Goal: Transaction & Acquisition: Purchase product/service

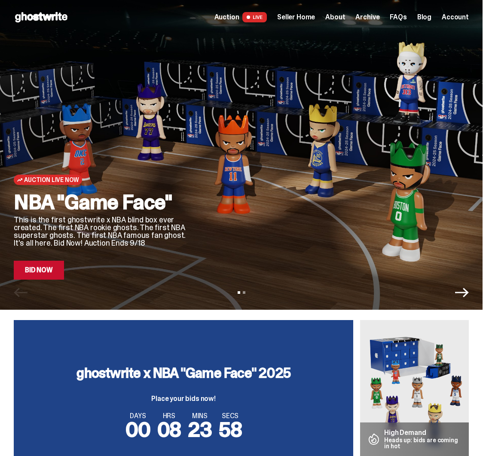
click at [52, 268] on link "Bid Now" at bounding box center [39, 270] width 50 height 19
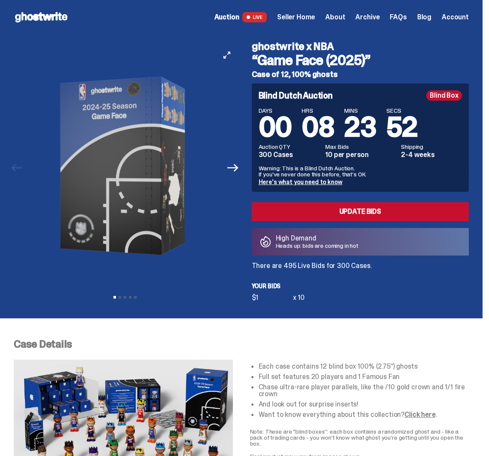
click at [43, 185] on img at bounding box center [125, 166] width 193 height 240
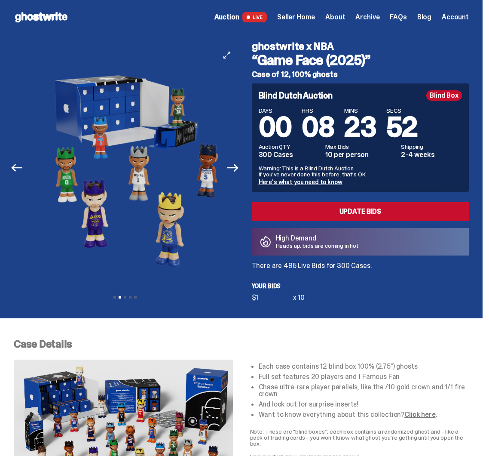
click at [54, 178] on img at bounding box center [134, 166] width 193 height 240
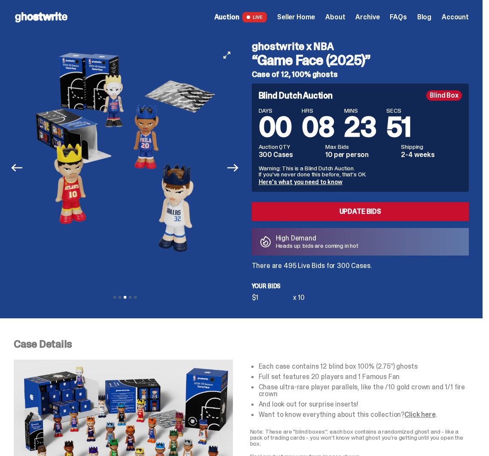
click at [92, 173] on img at bounding box center [124, 166] width 193 height 240
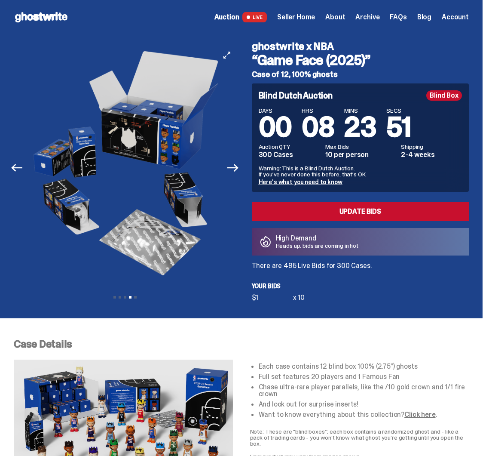
click at [89, 168] on img at bounding box center [127, 166] width 193 height 240
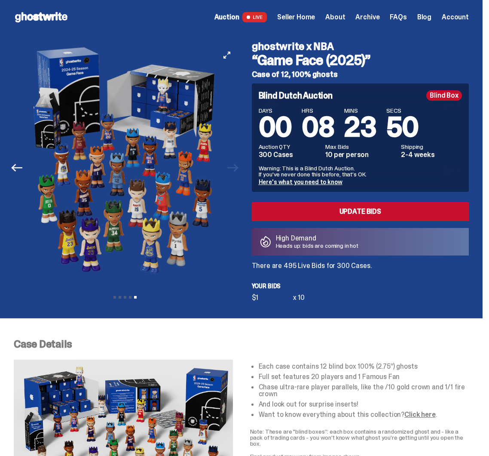
click at [58, 165] on img at bounding box center [126, 166] width 193 height 240
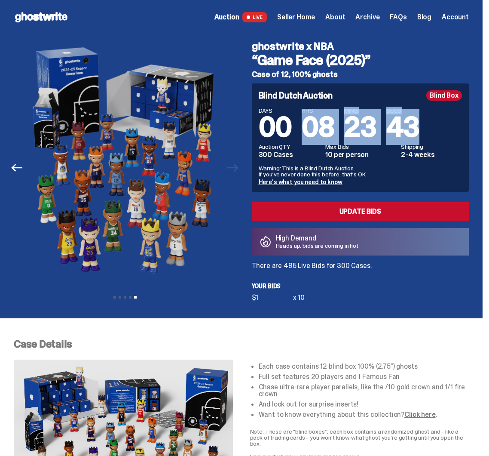
drag, startPoint x: 307, startPoint y: 127, endPoint x: 438, endPoint y: 127, distance: 131.6
click at [438, 127] on div "DAYS 00 HRS 08 MINS 23 SECS 43" at bounding box center [361, 124] width 204 height 34
click at [437, 129] on div "DAYS 00 HRS 08 MINS 23 SECS 43" at bounding box center [361, 124] width 204 height 34
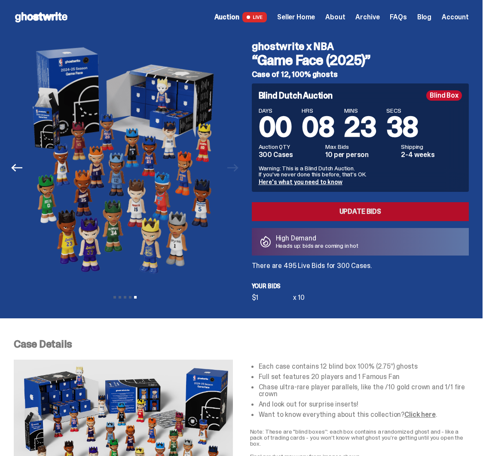
click at [344, 216] on link "Update Bids" at bounding box center [361, 211] width 218 height 19
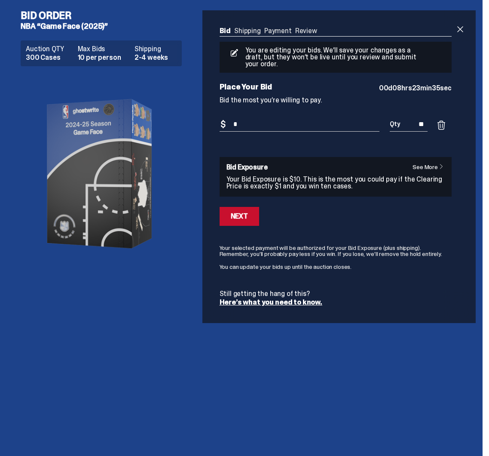
drag, startPoint x: 419, startPoint y: 118, endPoint x: 434, endPoint y: 117, distance: 14.6
click at [428, 117] on input "**" at bounding box center [409, 124] width 38 height 14
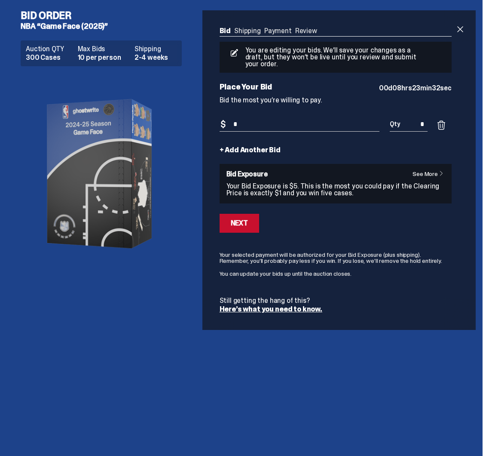
type input "*"
click at [251, 147] on link "+ Add Another Bid" at bounding box center [250, 150] width 61 height 7
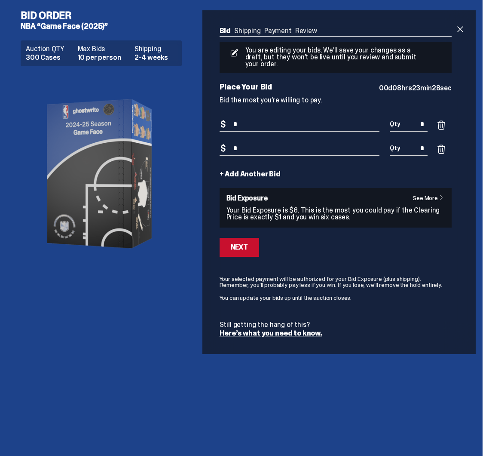
type input "*"
click at [216, 172] on div "Bid Shipping Payment Review Auction QTY 300 Cases Max Bids 10 per person Shippi…" at bounding box center [336, 182] width 267 height 344
click at [246, 171] on link "+ Add Another Bid" at bounding box center [250, 174] width 61 height 7
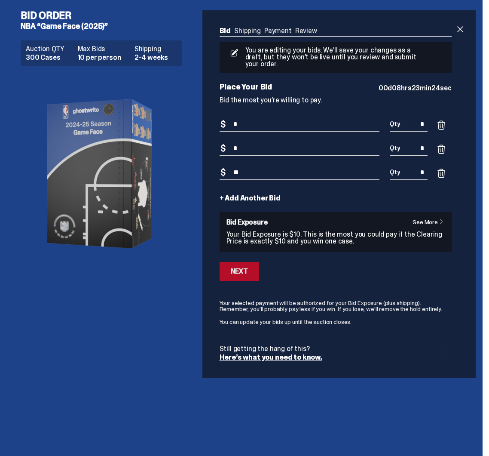
type input "**"
click at [257, 264] on button "Next" at bounding box center [240, 271] width 40 height 19
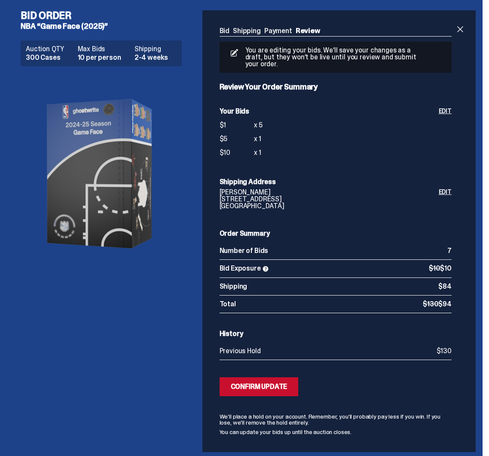
click at [282, 32] on ul "Bid Shipping Payment Review" at bounding box center [336, 32] width 232 height 9
click at [278, 31] on ul "Bid Shipping Payment Review" at bounding box center [336, 32] width 232 height 9
click at [464, 31] on span at bounding box center [460, 29] width 10 height 10
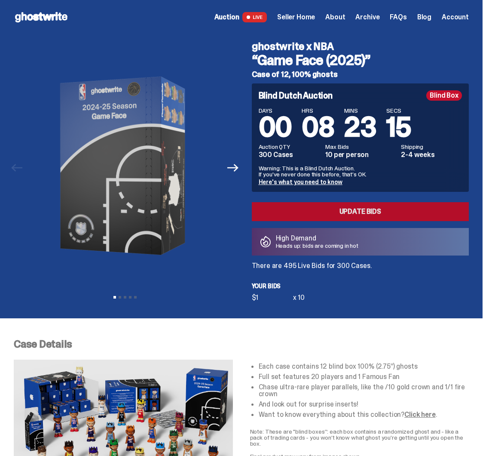
click at [345, 217] on link "Update Bids" at bounding box center [361, 211] width 218 height 19
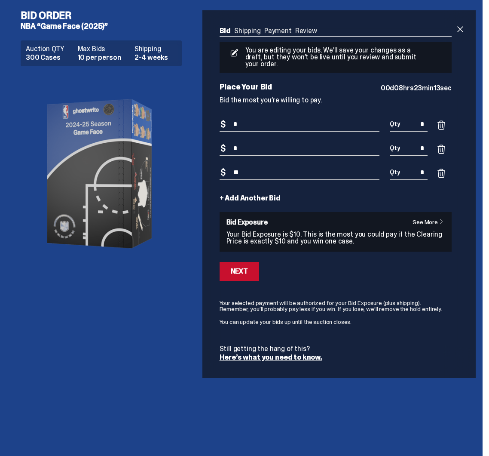
click at [254, 34] on link "Shipping" at bounding box center [247, 30] width 27 height 9
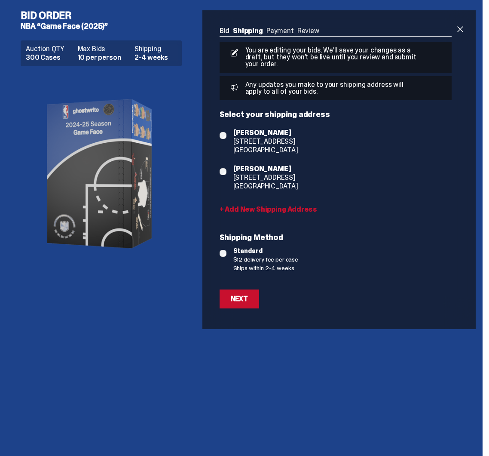
click at [274, 31] on ul "Bid Shipping Payment Review" at bounding box center [336, 32] width 232 height 9
click at [275, 31] on ul "Bid Shipping Payment Review" at bounding box center [336, 32] width 232 height 9
click at [243, 295] on div "Next" at bounding box center [239, 298] width 17 height 7
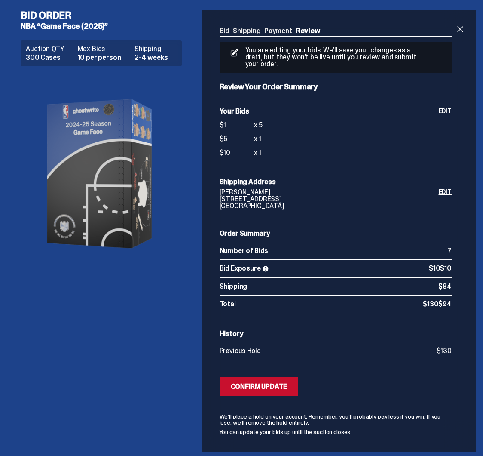
click at [273, 32] on ul "Bid Shipping Payment Review" at bounding box center [336, 32] width 232 height 9
click at [466, 29] on span at bounding box center [460, 29] width 10 height 10
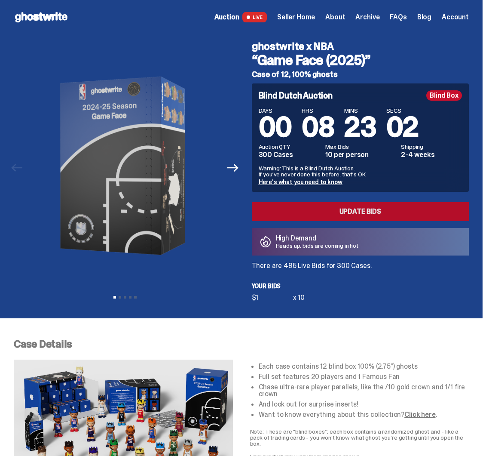
click at [358, 203] on link "Update Bids" at bounding box center [361, 211] width 218 height 19
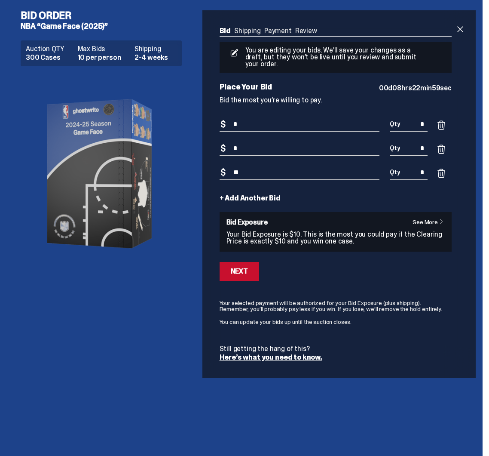
drag, startPoint x: 422, startPoint y: 164, endPoint x: 435, endPoint y: 164, distance: 13.3
click at [428, 166] on input "*" at bounding box center [409, 173] width 38 height 14
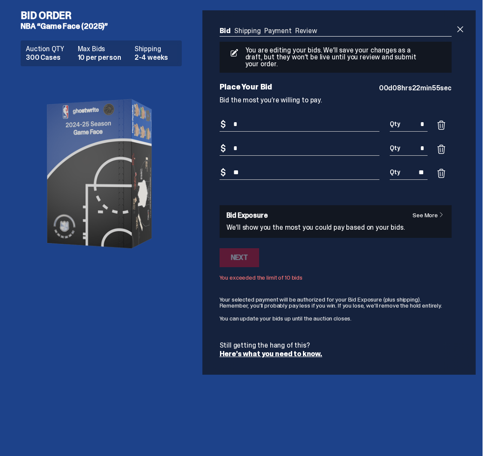
type input "**"
drag, startPoint x: 422, startPoint y: 144, endPoint x: 436, endPoint y: 140, distance: 15.1
click at [428, 141] on input "*" at bounding box center [409, 148] width 38 height 14
click at [450, 119] on link at bounding box center [441, 124] width 17 height 11
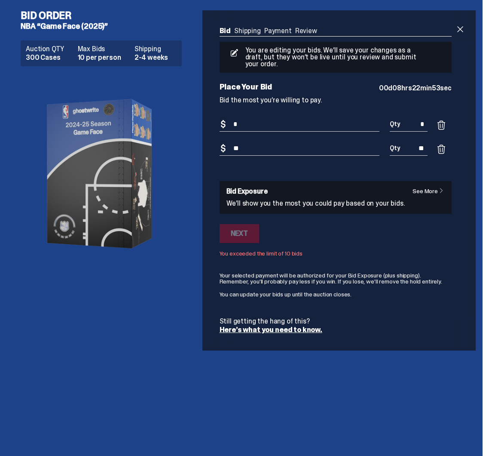
click at [447, 120] on span at bounding box center [441, 125] width 10 height 10
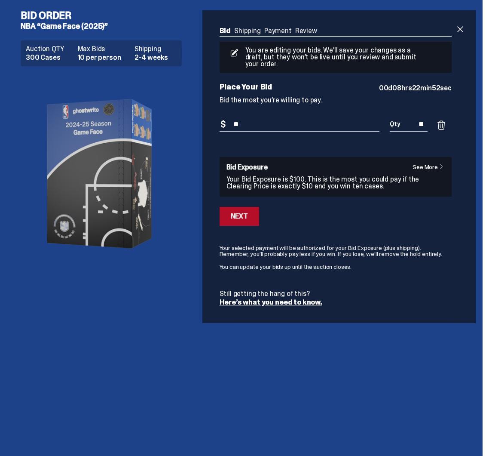
click at [243, 213] on div "Next" at bounding box center [239, 216] width 17 height 7
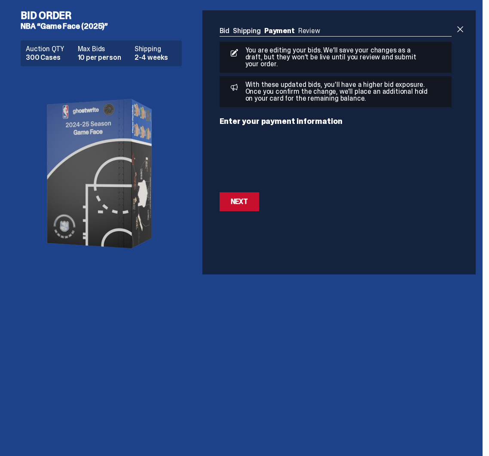
click at [310, 31] on ul "Bid Shipping Payment Review" at bounding box center [336, 32] width 232 height 9
click at [233, 31] on ul "Bid Shipping Payment Review" at bounding box center [336, 32] width 232 height 9
click at [227, 31] on link "Bid" at bounding box center [225, 30] width 10 height 9
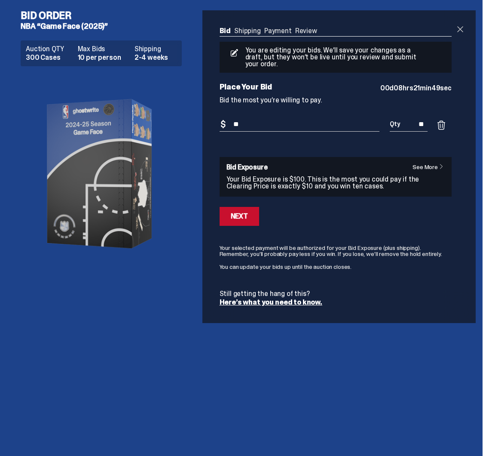
click at [466, 29] on span at bounding box center [460, 29] width 10 height 10
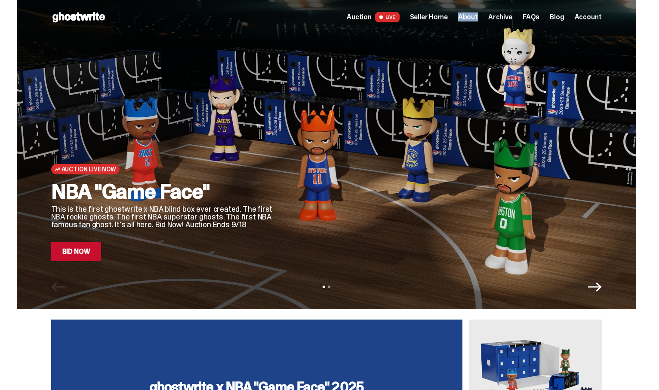
drag, startPoint x: 456, startPoint y: 20, endPoint x: 504, endPoint y: 16, distance: 48.3
click at [502, 16] on div "Auction LIVE Seller Home About Archive FAQs Blog Account" at bounding box center [474, 17] width 255 height 10
click at [507, 16] on span "Archive" at bounding box center [500, 17] width 24 height 7
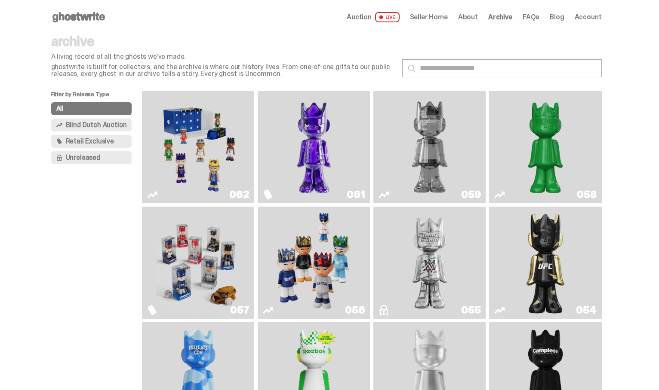
click at [454, 131] on img "Two" at bounding box center [429, 147] width 84 height 105
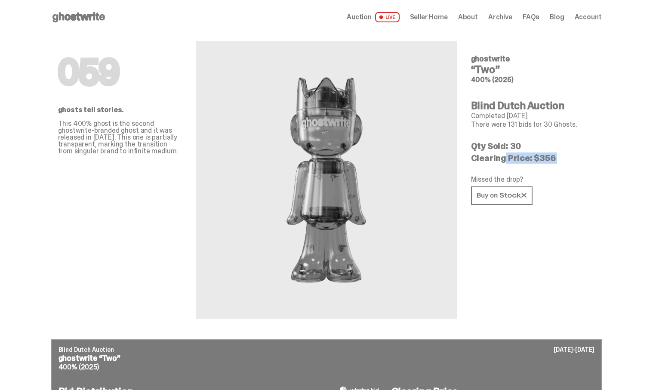
drag, startPoint x: 496, startPoint y: 157, endPoint x: 642, endPoint y: 169, distance: 145.8
click at [495, 135] on div "059 ghostwrite “Two” 400% (2025) Blind Dutch Auction Completed Sep 04, 2025 The…" at bounding box center [533, 176] width 124 height 285
click at [424, 17] on span "Seller Home" at bounding box center [429, 17] width 38 height 7
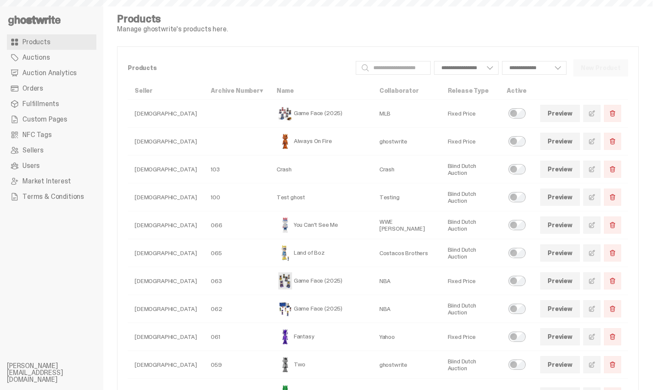
select select
click at [37, 70] on span "Auction Analytics" at bounding box center [49, 73] width 54 height 7
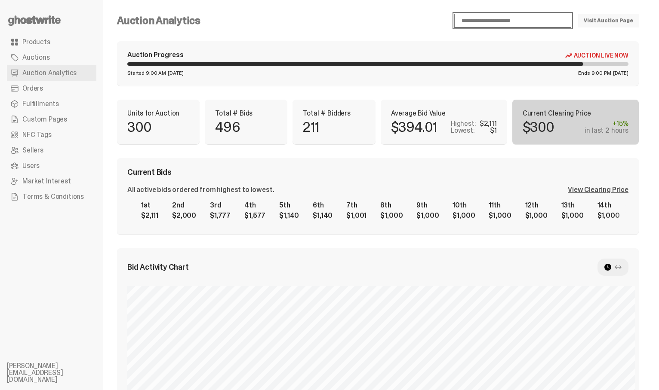
click option "**********" at bounding box center [0, 0] width 0 height 0
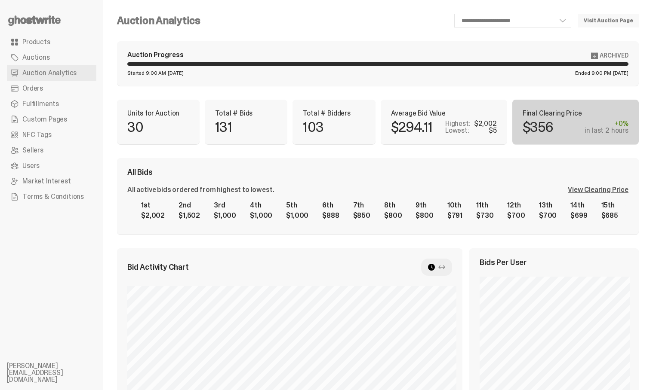
click option "**********" at bounding box center [0, 0] width 0 height 0
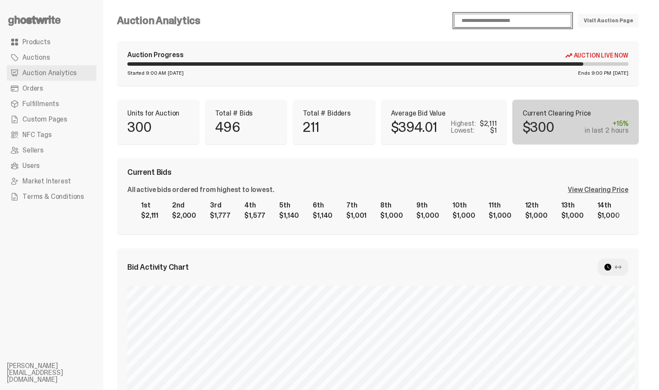
click option "**********" at bounding box center [0, 0] width 0 height 0
click at [593, 192] on div "View Clearing Price" at bounding box center [598, 190] width 61 height 7
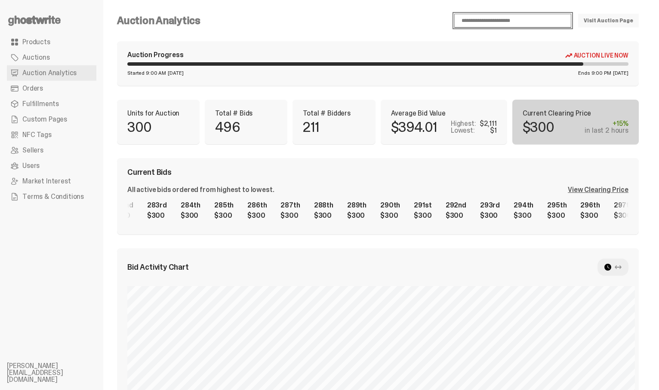
click option "**********" at bounding box center [0, 0] width 0 height 0
select select "**"
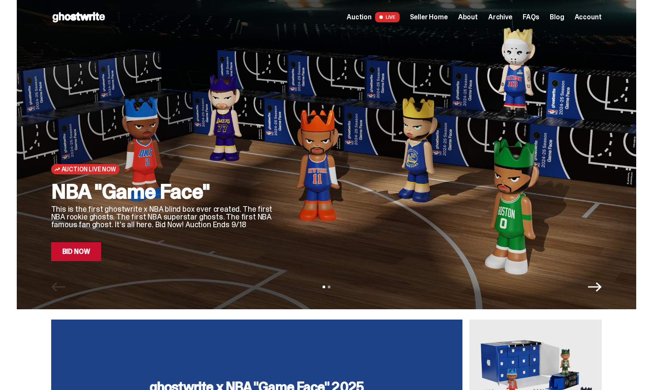
click at [429, 17] on span "Seller Home" at bounding box center [429, 17] width 38 height 7
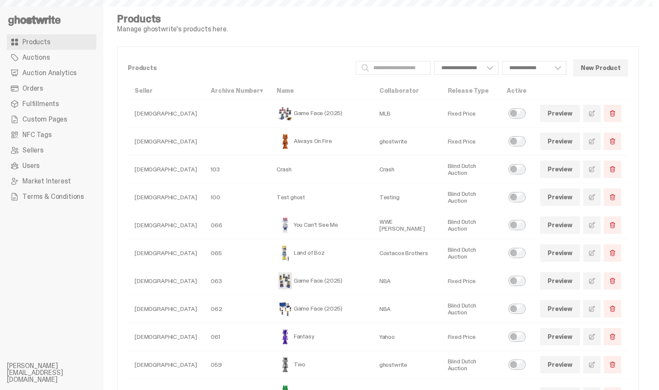
select select
click at [595, 114] on span at bounding box center [591, 113] width 7 height 7
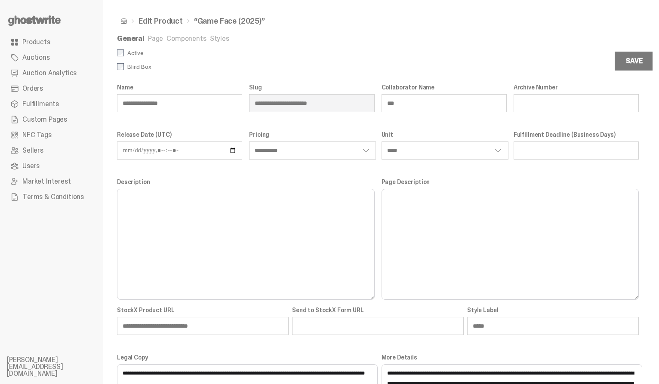
click at [213, 43] on link "Styles" at bounding box center [219, 38] width 19 height 9
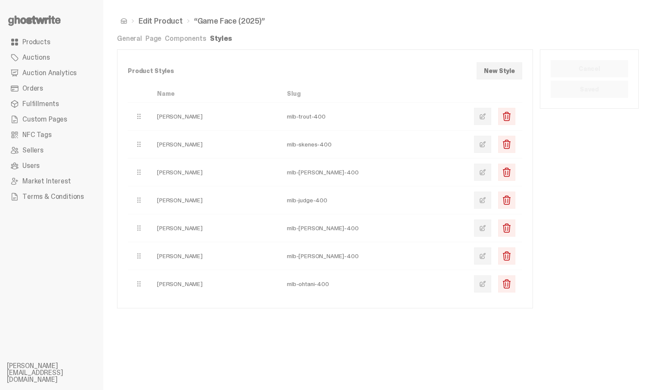
click at [126, 36] on link "General" at bounding box center [129, 38] width 25 height 9
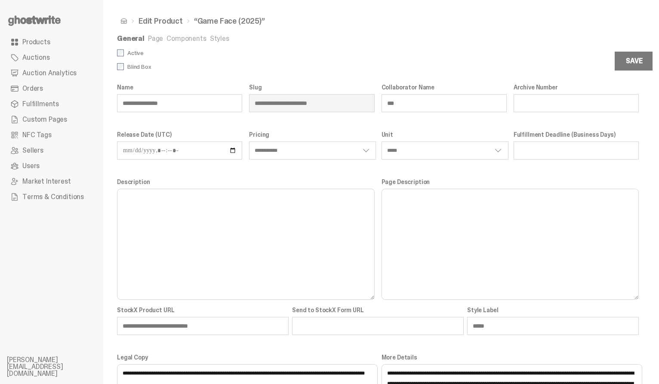
select select "****"
click option "****" at bounding box center [0, 0] width 0 height 0
select select "**********"
select select "****"
click at [212, 39] on link "Styles" at bounding box center [219, 38] width 19 height 9
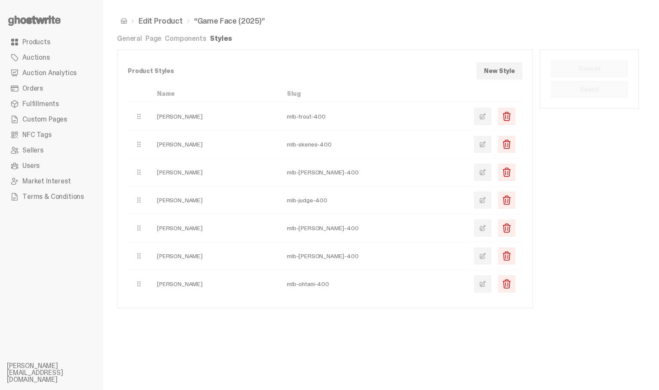
click at [489, 112] on link at bounding box center [482, 116] width 17 height 17
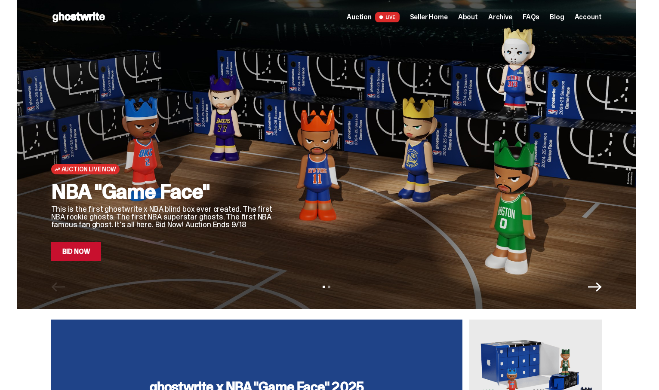
click at [84, 262] on div "Auction Live Now NBA "Game Face" This is the first ghostwrite x NBA blind box e…" at bounding box center [326, 155] width 619 height 310
click at [78, 253] on link "Bid Now" at bounding box center [76, 252] width 50 height 19
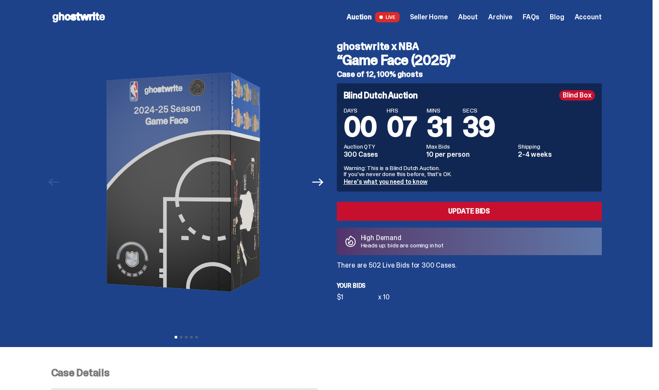
click at [348, 75] on h5 "Case of 12, 100% ghosts" at bounding box center [469, 75] width 265 height 8
drag, startPoint x: 345, startPoint y: 75, endPoint x: 417, endPoint y: 76, distance: 72.2
click at [417, 76] on h5 "Case of 12, 100% ghosts" at bounding box center [469, 75] width 265 height 8
click at [417, 78] on h5 "Case of 12, 100% ghosts" at bounding box center [469, 75] width 265 height 8
click at [497, 15] on span "Archive" at bounding box center [500, 17] width 24 height 7
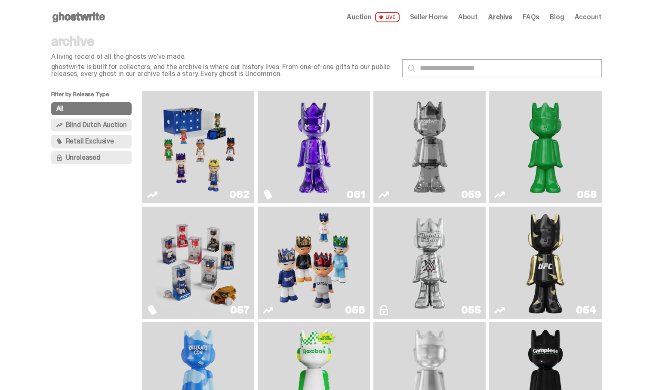
scroll to position [21, 0]
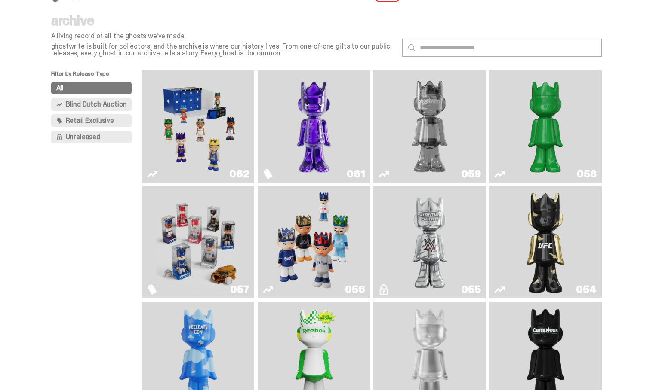
click at [193, 209] on img "Game Face (2025)" at bounding box center [198, 242] width 84 height 105
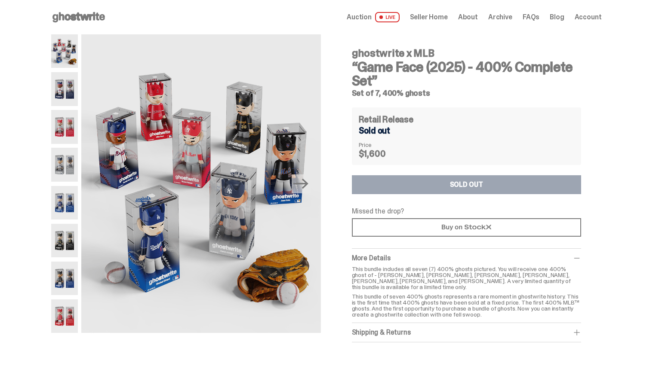
drag, startPoint x: 370, startPoint y: 94, endPoint x: 425, endPoint y: 94, distance: 55.0
click at [425, 94] on h5 "Set of 7, 400% ghosts" at bounding box center [466, 93] width 229 height 8
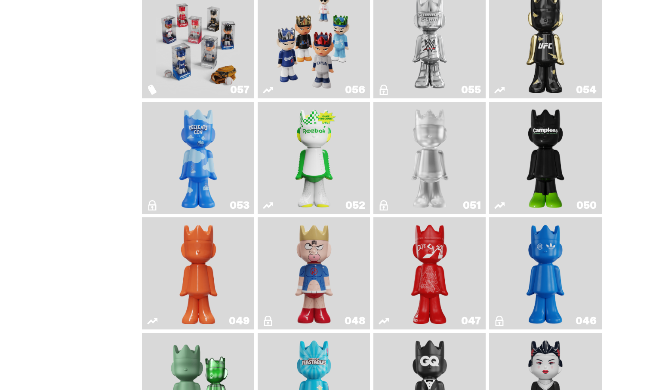
scroll to position [206, 0]
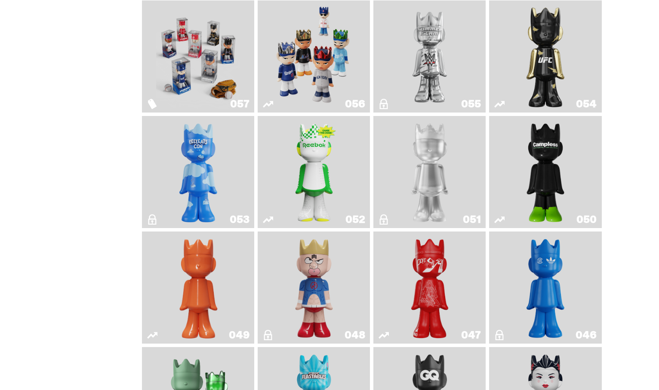
click at [333, 172] on img "Court Victory" at bounding box center [314, 172] width 46 height 105
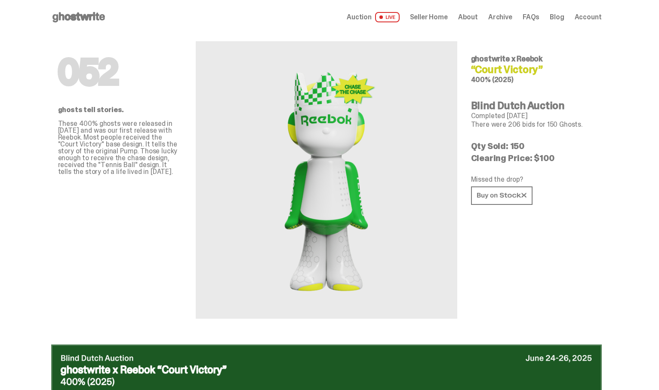
drag, startPoint x: 477, startPoint y: 79, endPoint x: 558, endPoint y: 86, distance: 80.8
click at [558, 86] on div "052 ghostwrite x Reebok “Court Victory” 400% (2025) Blind Dutch Auction Complet…" at bounding box center [533, 176] width 124 height 285
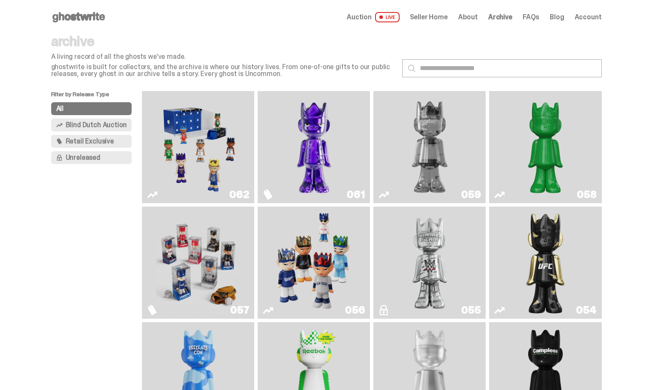
click at [326, 166] on img "Fantasy" at bounding box center [314, 147] width 84 height 105
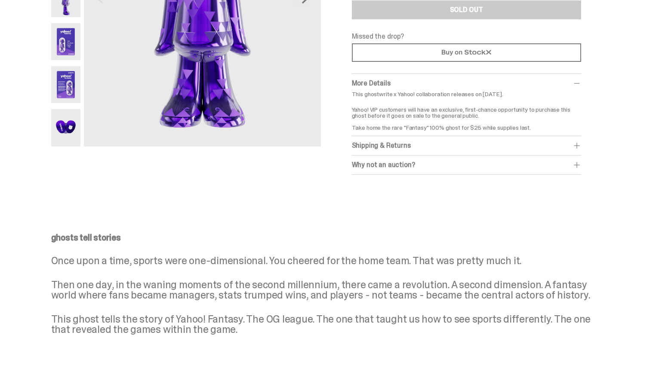
scroll to position [103, 0]
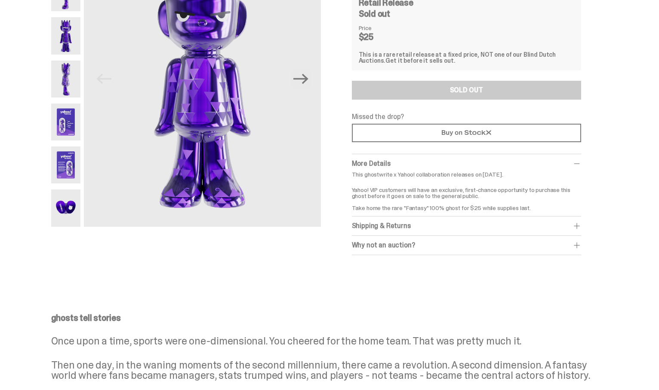
click at [77, 132] on img at bounding box center [66, 122] width 30 height 37
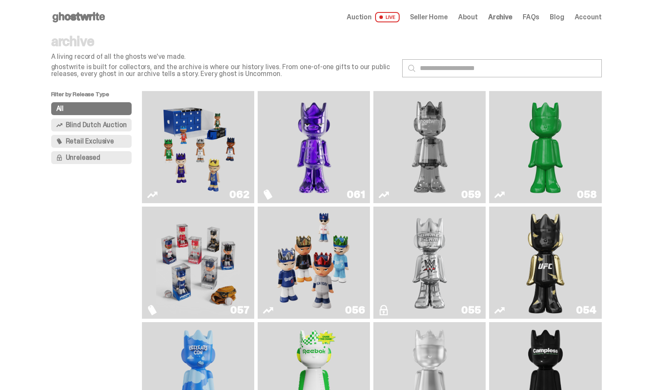
click at [188, 150] on img "Game Face (2025)" at bounding box center [198, 147] width 84 height 105
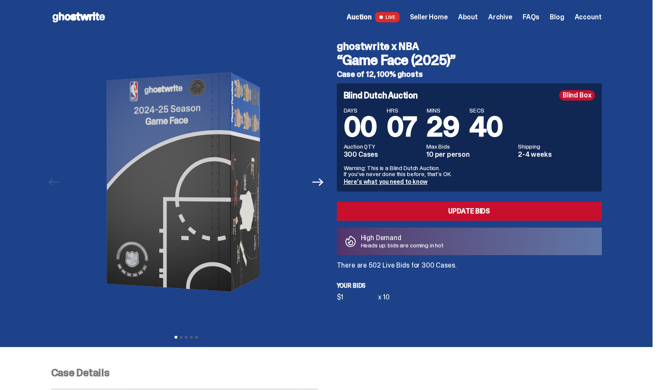
drag, startPoint x: 344, startPoint y: 74, endPoint x: 433, endPoint y: 71, distance: 89.0
click at [433, 71] on h5 "Case of 12, 100% ghosts" at bounding box center [469, 75] width 265 height 8
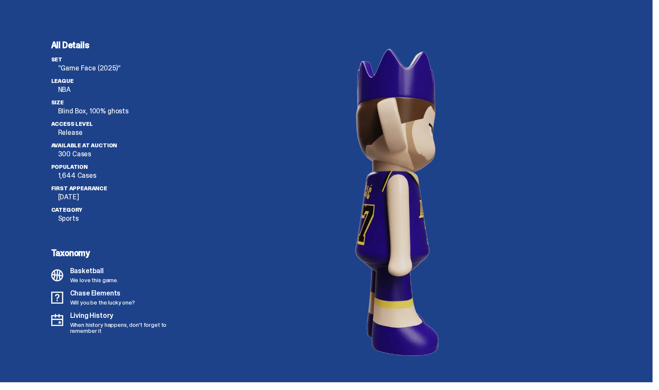
scroll to position [2319, 0]
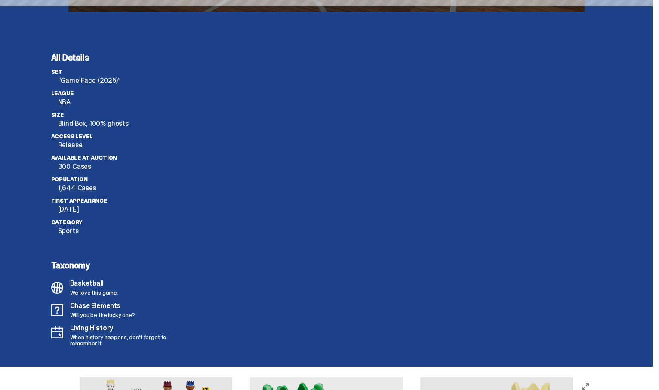
scroll to position [1290, 0]
